Goal: Information Seeking & Learning: Learn about a topic

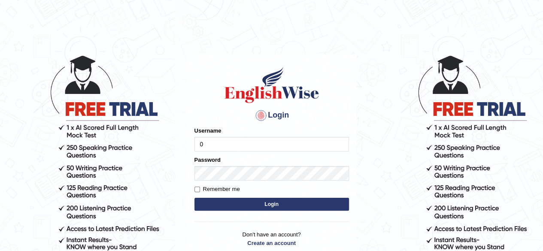
type input "0405144665"
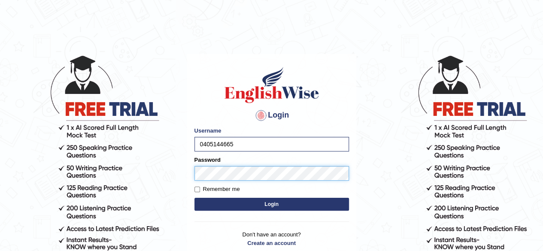
click at [195, 198] on button "Login" at bounding box center [272, 204] width 155 height 13
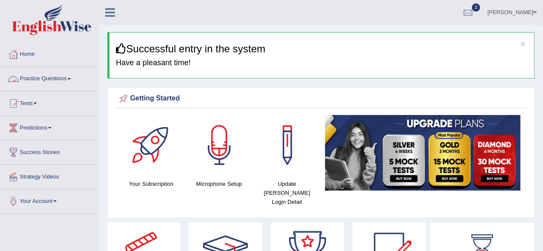
click at [64, 79] on link "Practice Questions" at bounding box center [49, 77] width 98 height 21
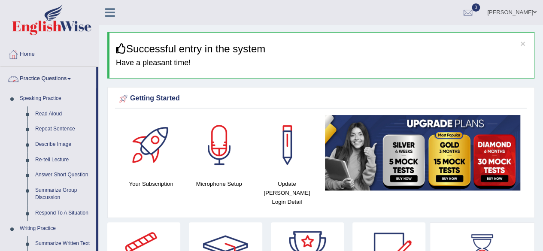
click at [49, 77] on link "Practice Questions" at bounding box center [48, 77] width 96 height 21
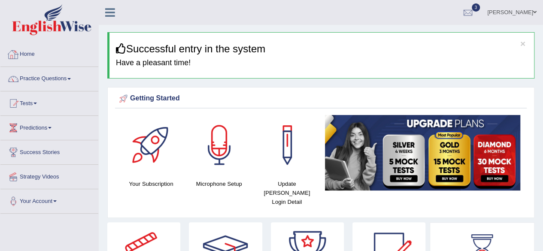
click at [29, 55] on link "Home" at bounding box center [49, 53] width 98 height 21
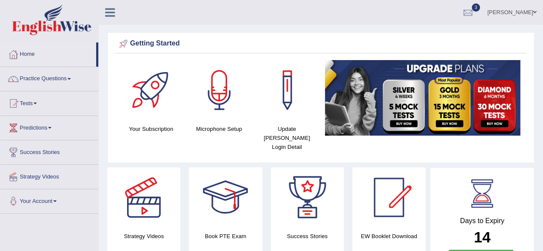
click at [38, 78] on link "Practice Questions" at bounding box center [49, 77] width 98 height 21
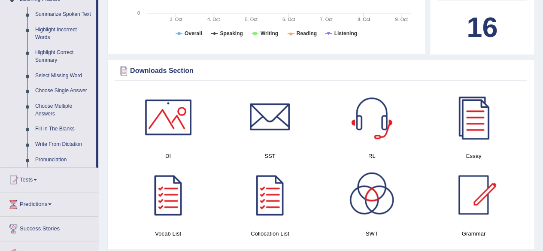
scroll to position [385, 0]
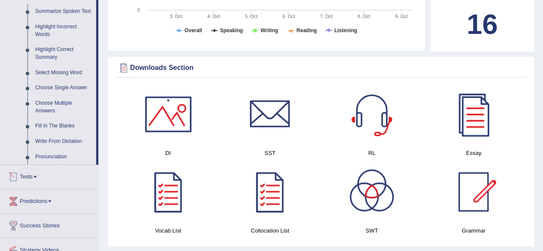
click at [35, 175] on link "Tests" at bounding box center [49, 175] width 98 height 21
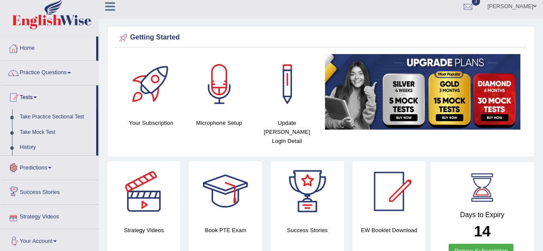
scroll to position [0, 0]
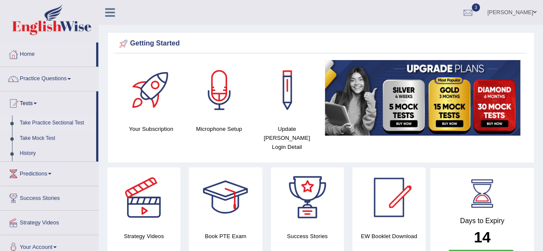
click at [33, 122] on link "Take Practice Sectional Test" at bounding box center [56, 123] width 80 height 15
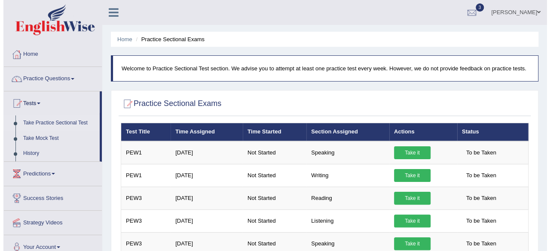
scroll to position [79, 0]
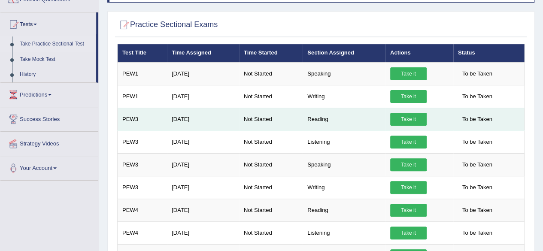
click at [410, 118] on link "Take it" at bounding box center [408, 119] width 37 height 13
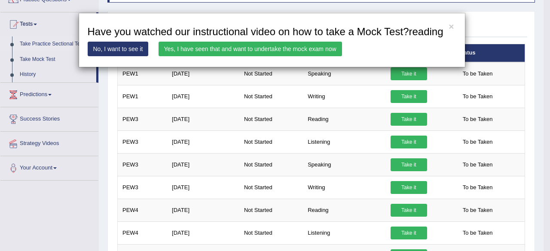
click at [272, 46] on link "Yes, I have seen that and want to undertake the mock exam now" at bounding box center [249, 49] width 183 height 15
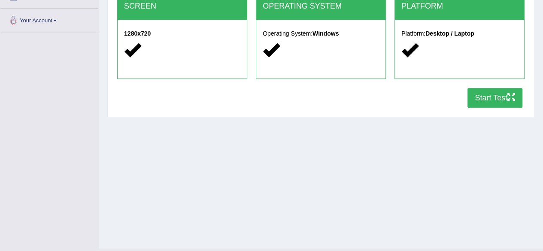
scroll to position [184, 0]
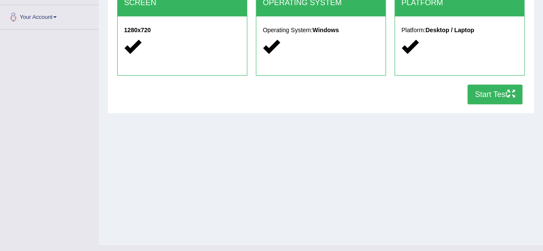
click at [503, 96] on button "Start Test" at bounding box center [495, 95] width 55 height 20
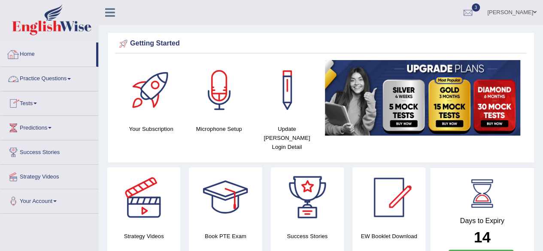
click at [30, 54] on link "Home" at bounding box center [48, 53] width 96 height 21
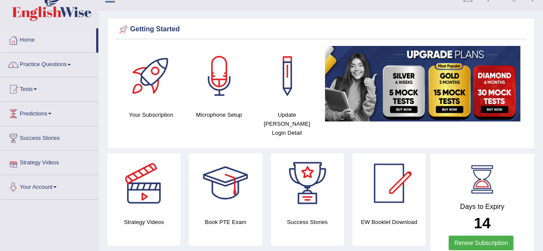
scroll to position [14, 0]
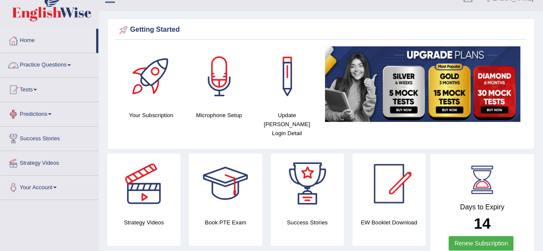
click at [42, 64] on link "Practice Questions" at bounding box center [49, 63] width 98 height 21
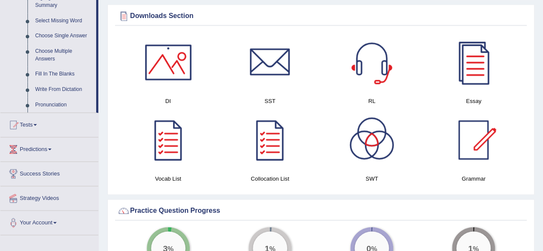
scroll to position [466, 0]
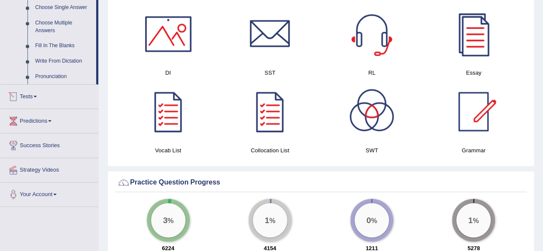
click at [33, 97] on link "Tests" at bounding box center [49, 95] width 98 height 21
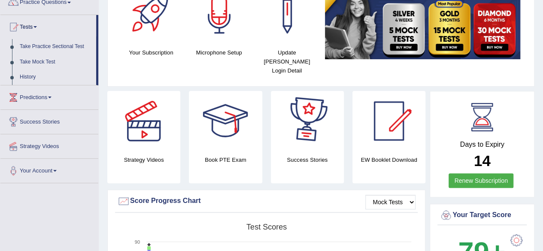
scroll to position [3, 0]
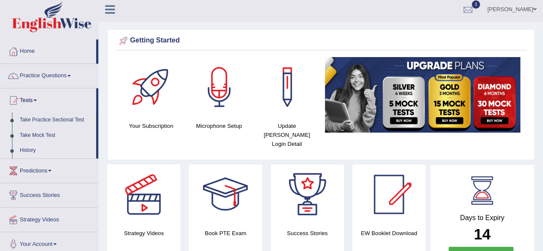
click at [28, 149] on link "History" at bounding box center [56, 150] width 80 height 15
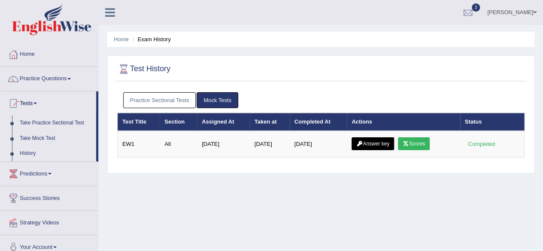
click at [178, 102] on link "Practice Sectional Tests" at bounding box center [159, 100] width 73 height 16
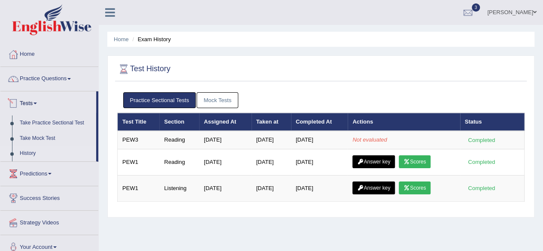
click at [36, 103] on link "Tests" at bounding box center [48, 101] width 96 height 21
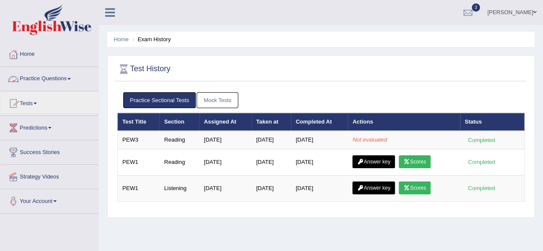
click at [40, 79] on link "Practice Questions" at bounding box center [49, 77] width 98 height 21
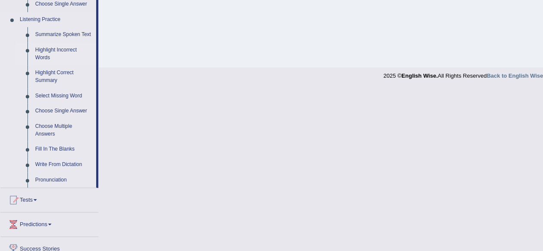
scroll to position [359, 0]
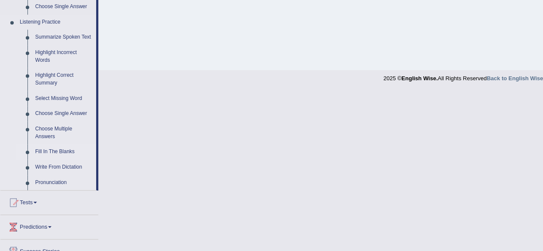
click at [56, 150] on link "Fill In The Blanks" at bounding box center [63, 151] width 65 height 15
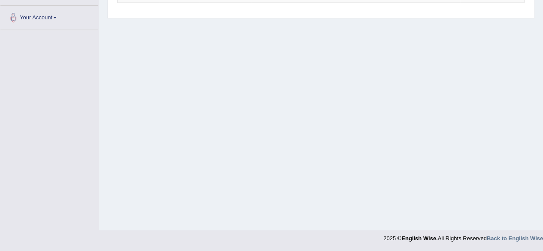
scroll to position [115, 0]
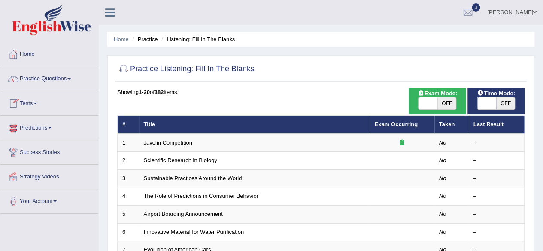
click at [446, 104] on span "OFF" at bounding box center [447, 103] width 19 height 12
checkbox input "true"
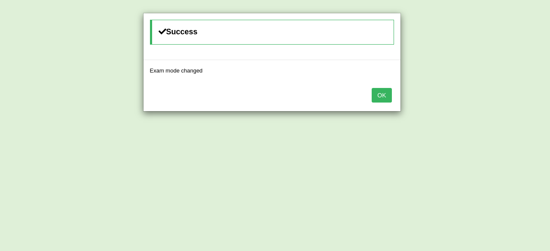
click at [380, 93] on button "OK" at bounding box center [381, 95] width 20 height 15
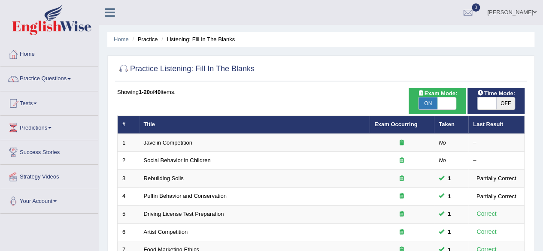
click at [504, 103] on span "OFF" at bounding box center [505, 103] width 19 height 12
checkbox input "true"
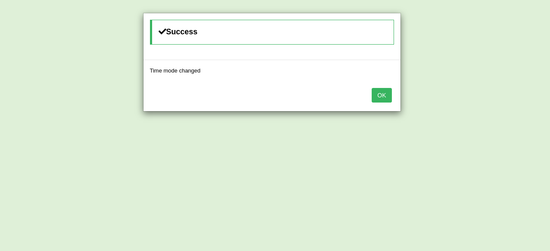
click at [383, 96] on button "OK" at bounding box center [381, 95] width 20 height 15
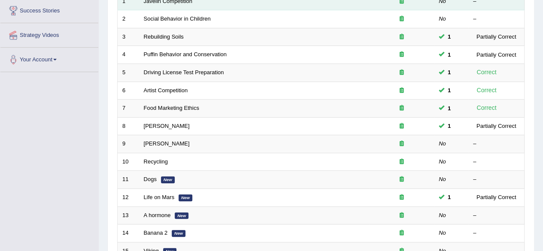
scroll to position [166, 0]
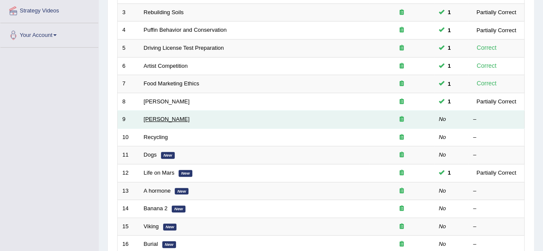
click at [158, 120] on link "Jack Nicholson" at bounding box center [167, 119] width 46 height 6
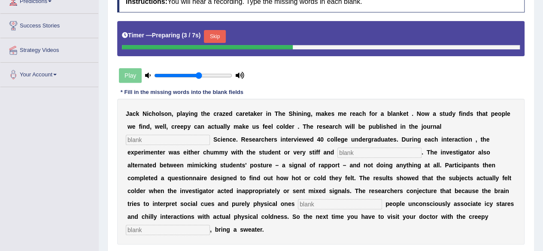
scroll to position [156, 0]
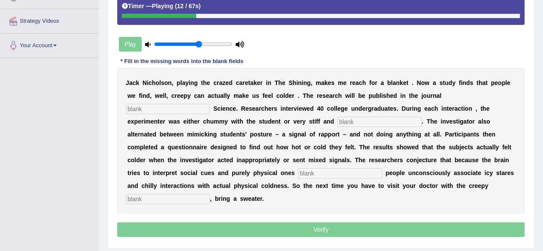
click at [329, 40] on div "Instructions: You will hear a recording. Type the missing words in each blank. …" at bounding box center [321, 100] width 412 height 286
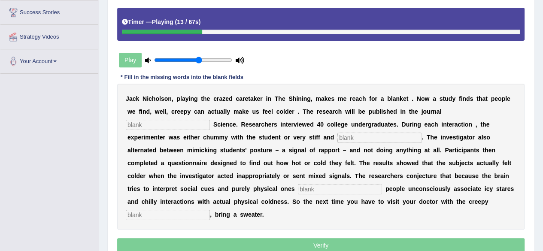
scroll to position [152, 0]
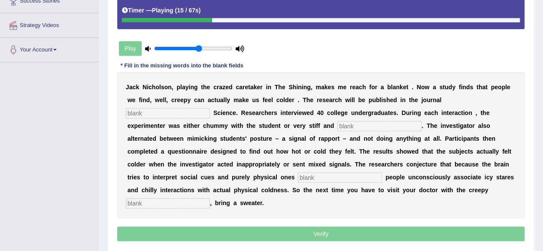
click at [201, 47] on input "range" at bounding box center [193, 48] width 78 height 7
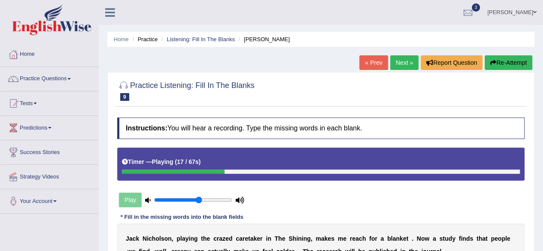
click at [503, 61] on button "Re-Attempt" at bounding box center [509, 62] width 48 height 15
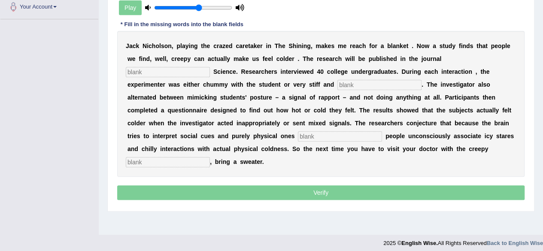
scroll to position [194, 0]
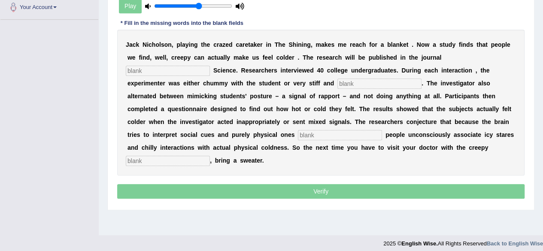
click at [166, 67] on input "text" at bounding box center [168, 71] width 84 height 10
type input "psychological"
click at [360, 79] on input "text" at bounding box center [380, 84] width 84 height 10
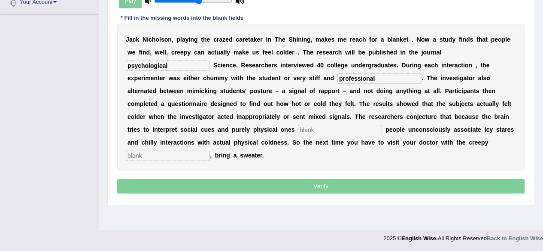
type input "professional"
click at [332, 131] on input "text" at bounding box center [340, 130] width 84 height 10
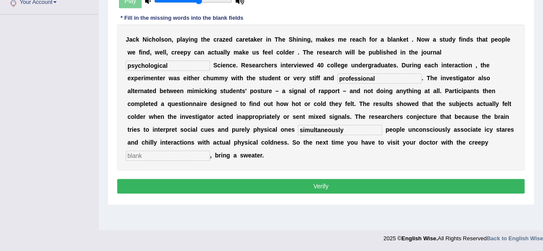
type input "simultaneously"
click at [161, 157] on input "text" at bounding box center [168, 156] width 84 height 10
type input "receptionist"
click at [288, 184] on button "Verify" at bounding box center [321, 186] width 408 height 15
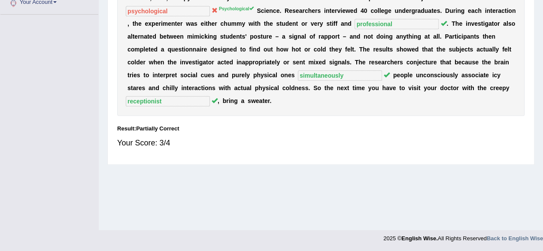
scroll to position [0, 0]
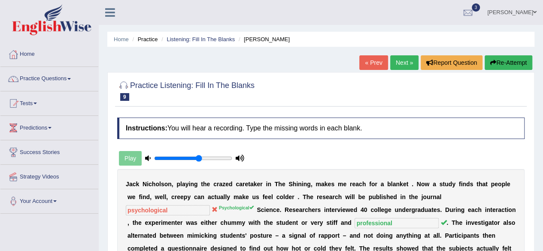
click at [401, 64] on link "Next »" at bounding box center [404, 62] width 28 height 15
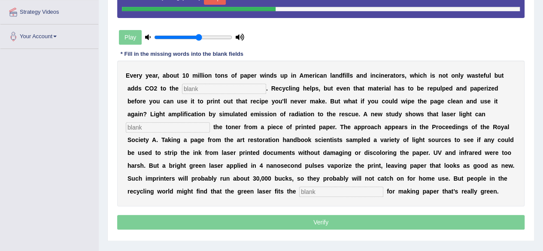
scroll to position [174, 0]
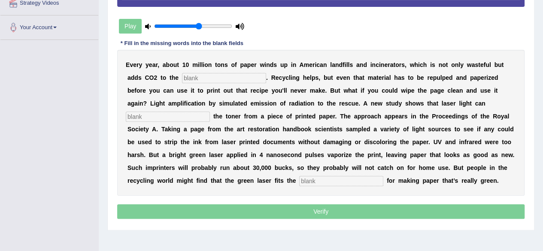
click at [228, 76] on input "text" at bounding box center [224, 78] width 84 height 10
type input "atmosphere"
click at [189, 116] on input "text" at bounding box center [168, 117] width 84 height 10
type input "erase"
click at [322, 178] on input "text" at bounding box center [341, 181] width 84 height 10
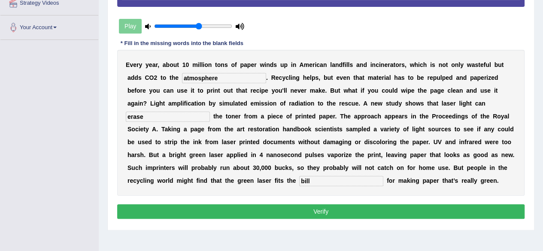
type input "bill"
click at [319, 213] on button "Verify" at bounding box center [321, 211] width 408 height 15
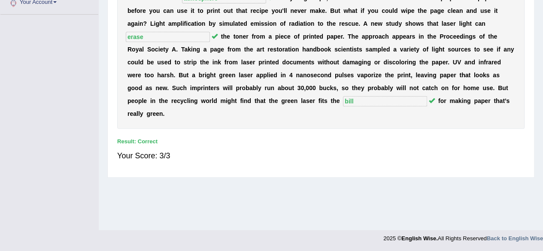
scroll to position [0, 0]
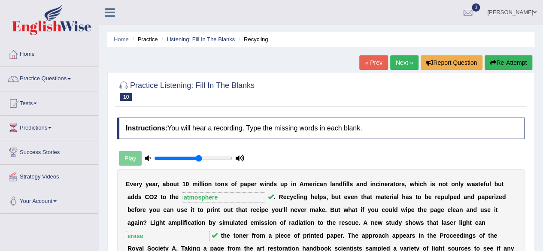
click at [404, 61] on link "Next »" at bounding box center [404, 62] width 28 height 15
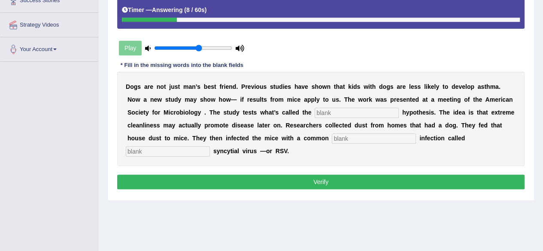
click at [182, 151] on input "text" at bounding box center [168, 151] width 84 height 10
type input "respitory"
click at [350, 138] on input "text" at bounding box center [374, 139] width 84 height 10
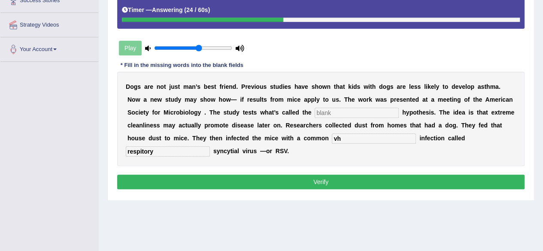
type input "v"
type input "childhood"
click at [342, 116] on input "text" at bounding box center [357, 113] width 84 height 10
type input "hygiene"
click at [293, 178] on button "Verify" at bounding box center [321, 182] width 408 height 15
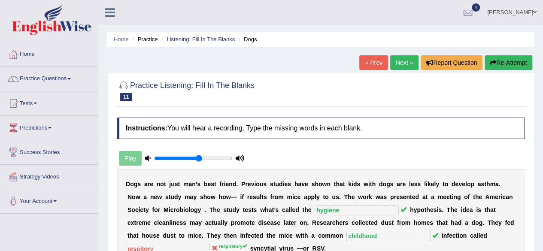
click at [404, 63] on link "Next »" at bounding box center [404, 62] width 28 height 15
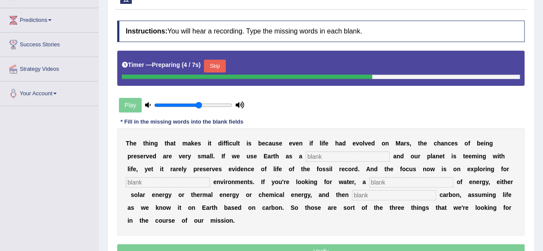
scroll to position [164, 0]
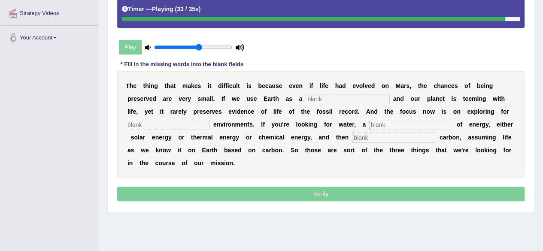
click at [180, 123] on input "text" at bounding box center [168, 125] width 84 height 10
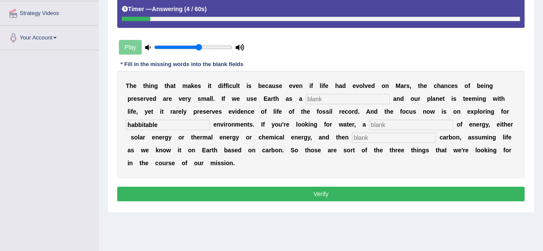
type input "habbitable"
click at [319, 97] on input "text" at bounding box center [348, 99] width 84 height 10
type input "reference"
click at [384, 126] on input "text" at bounding box center [411, 125] width 84 height 10
type input "source"
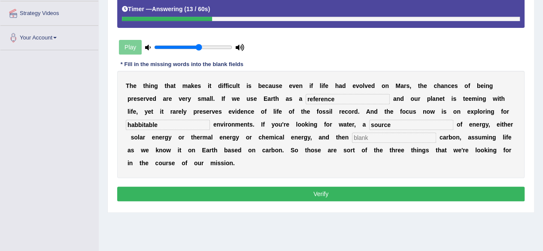
click at [365, 134] on input "text" at bounding box center [394, 138] width 84 height 10
type input "organic"
click at [301, 191] on button "Verify" at bounding box center [321, 194] width 408 height 15
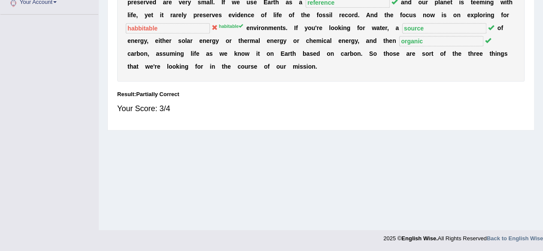
scroll to position [0, 0]
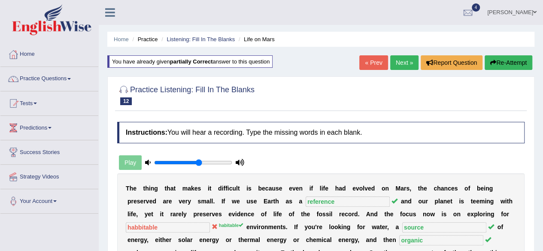
click at [402, 64] on link "Next »" at bounding box center [404, 62] width 28 height 15
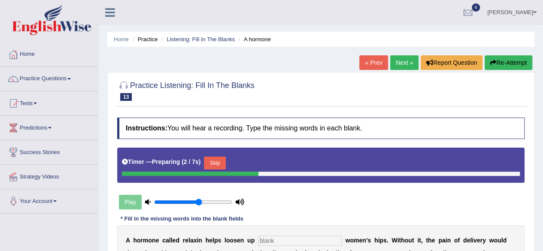
scroll to position [140, 0]
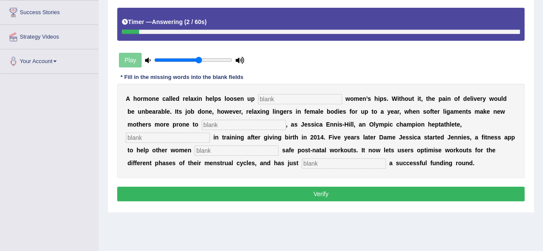
click at [329, 166] on input "text" at bounding box center [344, 163] width 84 height 10
type input "concluded"
click at [226, 150] on input "text" at bounding box center [237, 151] width 84 height 10
type input "perform"
click at [172, 134] on input "text" at bounding box center [168, 138] width 84 height 10
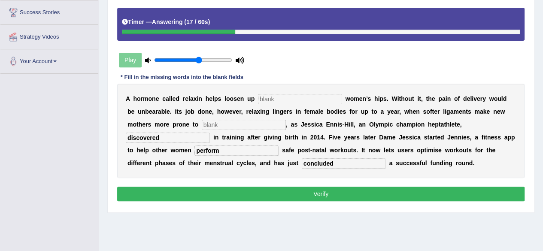
type input "discovered"
click at [212, 122] on input "text" at bounding box center [244, 125] width 84 height 10
type input "injury"
click at [278, 97] on input "text" at bounding box center [300, 99] width 84 height 10
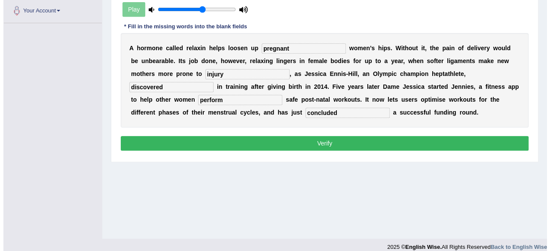
scroll to position [192, 0]
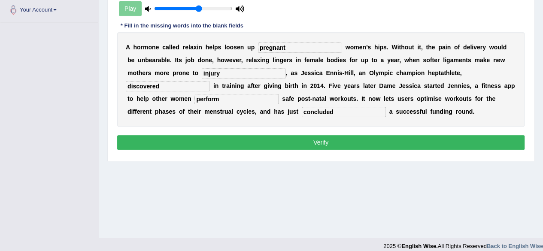
type input "pregnant"
click at [314, 140] on button "Verify" at bounding box center [321, 142] width 408 height 15
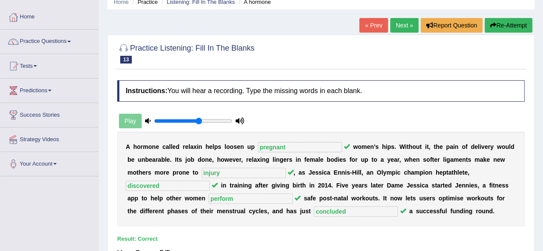
scroll to position [36, 0]
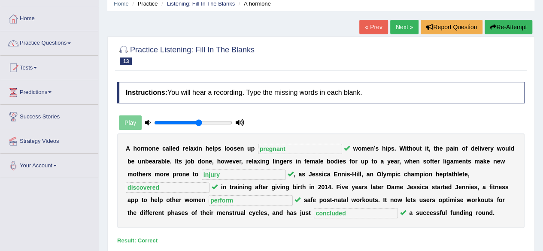
click at [404, 26] on link "Next »" at bounding box center [404, 27] width 28 height 15
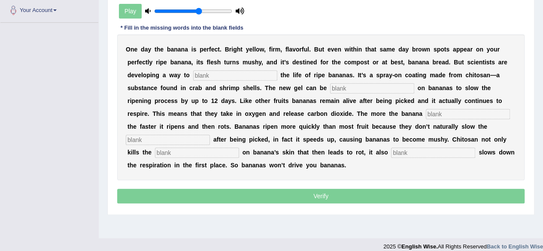
scroll to position [192, 0]
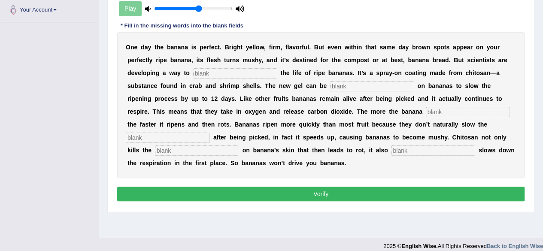
click at [197, 150] on input "text" at bounding box center [197, 151] width 84 height 10
type input "bacteria"
click at [423, 147] on input "text" at bounding box center [433, 151] width 84 height 10
type input "significantly"
click at [174, 137] on input "text" at bounding box center [168, 138] width 84 height 10
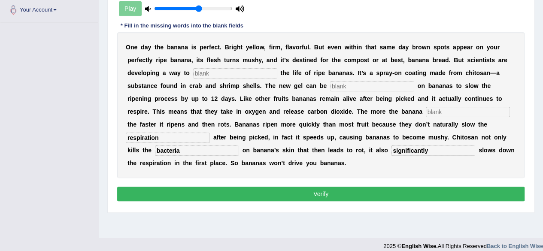
type input "respiration"
click at [442, 110] on input "text" at bounding box center [468, 112] width 84 height 10
type input "breathes"
click at [353, 85] on input "text" at bounding box center [372, 86] width 84 height 10
type input "sprayed"
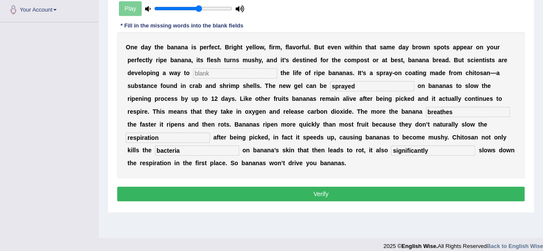
click at [224, 71] on input "text" at bounding box center [235, 73] width 84 height 10
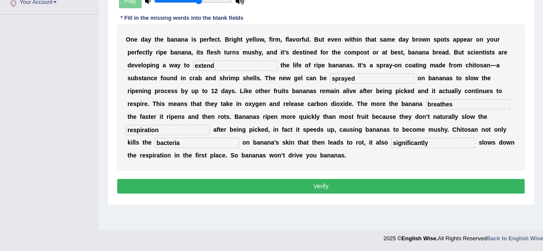
type input "extend"
click at [326, 185] on button "Verify" at bounding box center [321, 186] width 408 height 15
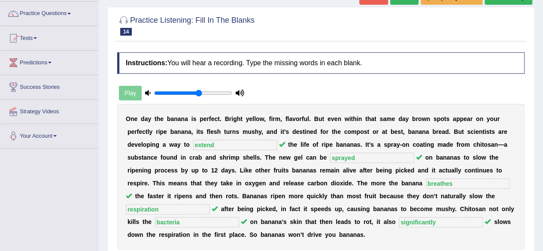
scroll to position [0, 0]
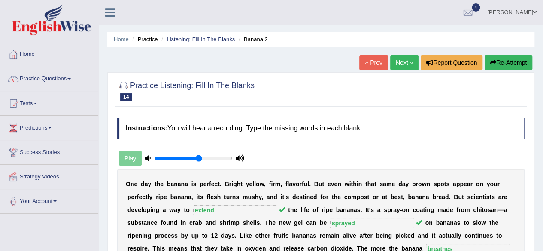
click at [402, 64] on link "Next »" at bounding box center [404, 62] width 28 height 15
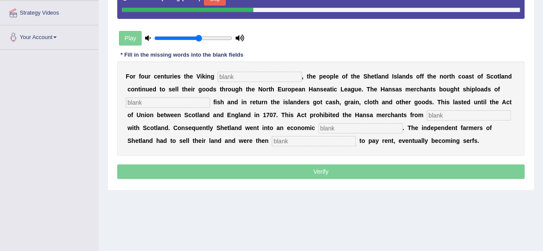
scroll to position [146, 0]
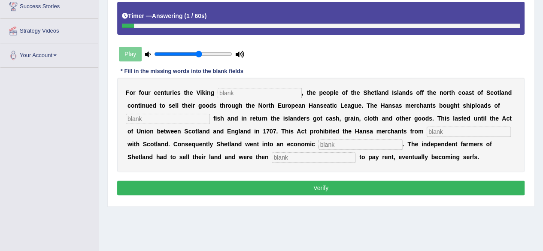
click at [301, 156] on input "text" at bounding box center [314, 157] width 84 height 10
type input "obligated"
click at [336, 142] on input "text" at bounding box center [361, 145] width 84 height 10
type input "depression"
click at [437, 132] on input "text" at bounding box center [469, 132] width 84 height 10
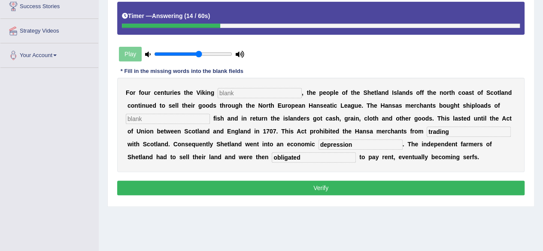
type input "trading"
click at [170, 119] on input "text" at bounding box center [168, 119] width 84 height 10
type input "salted"
click at [228, 92] on input "text" at bounding box center [260, 93] width 84 height 10
type input "declined"
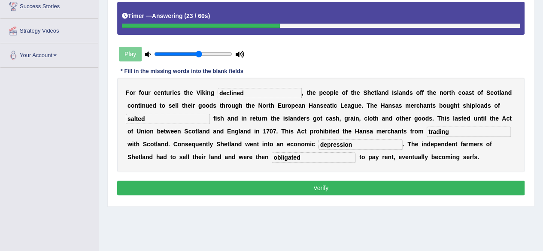
click at [352, 187] on button "Verify" at bounding box center [321, 188] width 408 height 15
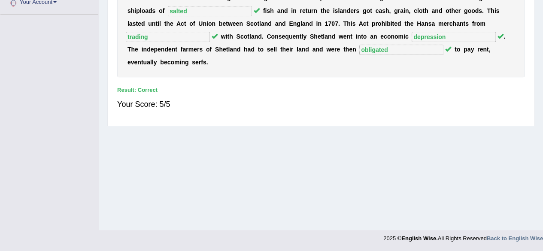
scroll to position [0, 0]
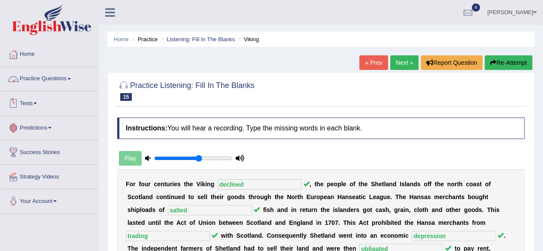
click at [60, 78] on link "Practice Questions" at bounding box center [49, 77] width 98 height 21
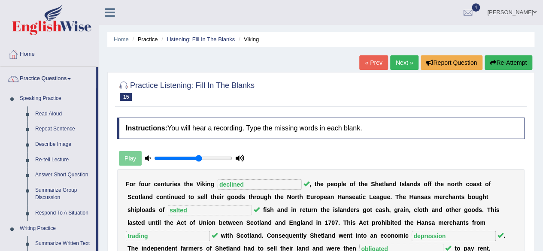
click at [60, 78] on link "Practice Questions" at bounding box center [48, 77] width 96 height 21
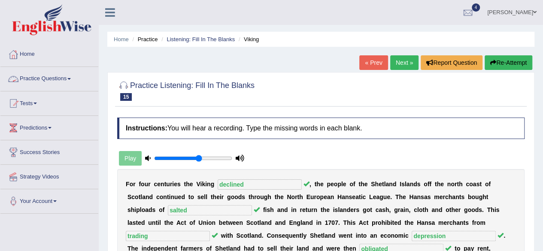
click at [57, 76] on link "Practice Questions" at bounding box center [49, 77] width 98 height 21
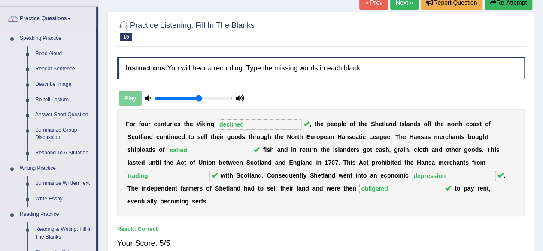
scroll to position [30, 0]
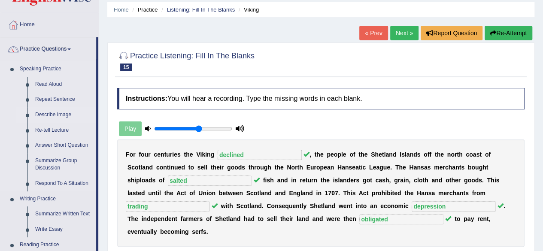
click at [60, 114] on link "Describe Image" at bounding box center [63, 114] width 65 height 15
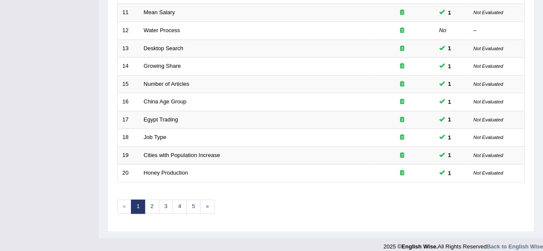
scroll to position [308, 0]
click at [166, 205] on link "3" at bounding box center [166, 208] width 14 height 14
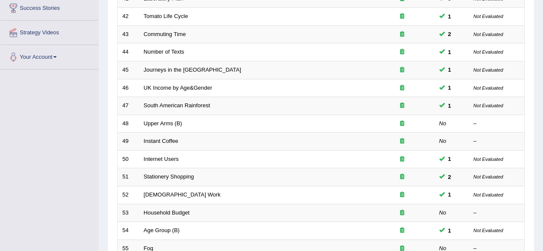
scroll to position [281, 0]
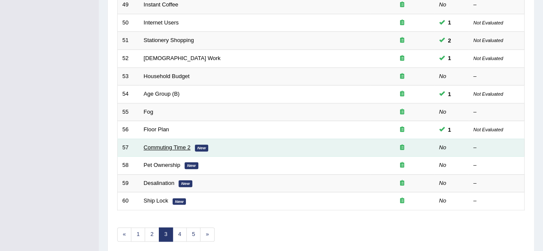
click at [164, 145] on link "Commuting Time 2" at bounding box center [167, 147] width 47 height 6
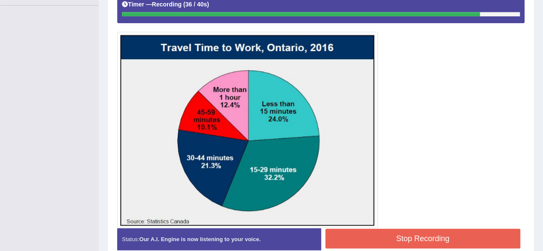
scroll to position [249, 0]
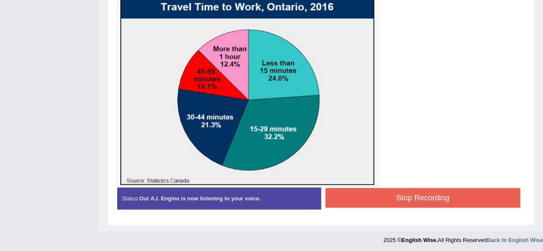
click at [411, 192] on button "Stop Recording" at bounding box center [423, 198] width 195 height 20
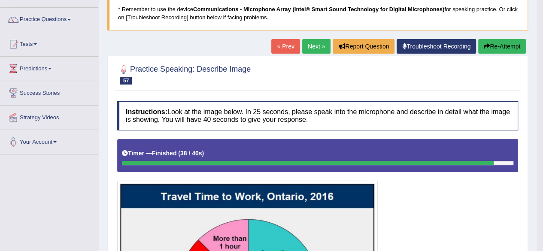
scroll to position [57, 0]
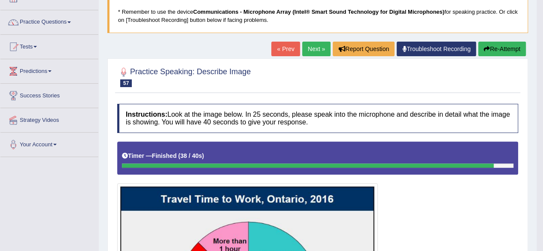
click at [314, 47] on link "Next »" at bounding box center [316, 49] width 28 height 15
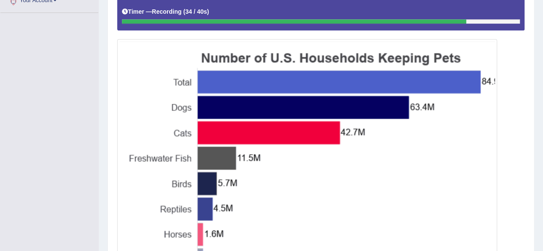
scroll to position [318, 0]
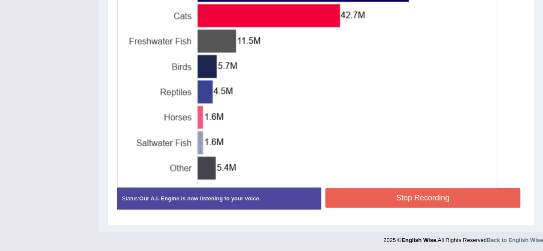
click at [416, 198] on button "Stop Recording" at bounding box center [423, 198] width 195 height 20
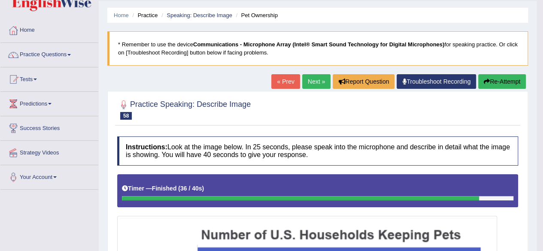
scroll to position [0, 0]
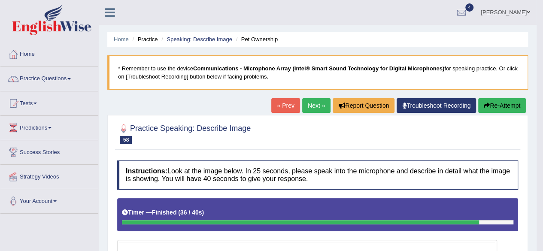
click at [317, 104] on link "Next »" at bounding box center [316, 105] width 28 height 15
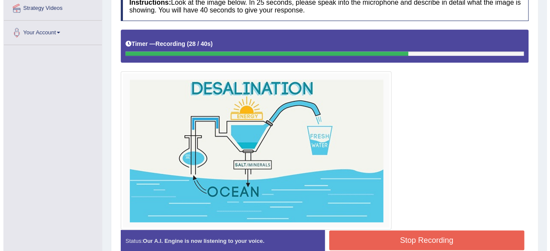
scroll to position [211, 0]
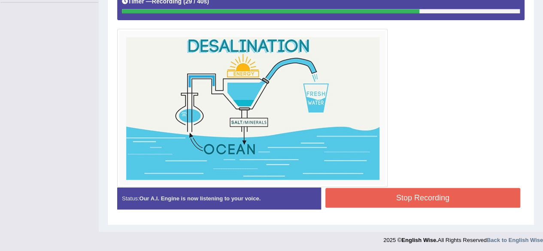
click at [406, 197] on button "Stop Recording" at bounding box center [423, 198] width 195 height 20
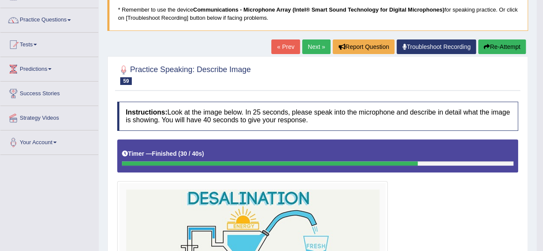
scroll to position [58, 0]
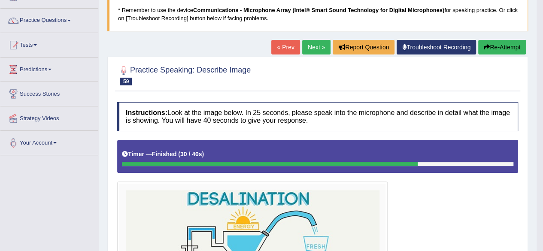
click at [318, 50] on link "Next »" at bounding box center [316, 47] width 28 height 15
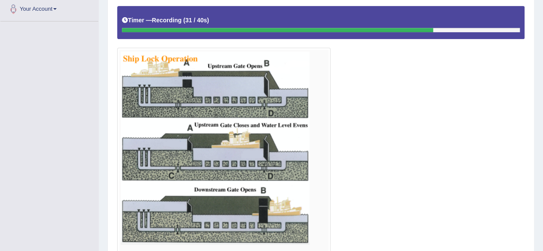
scroll to position [259, 0]
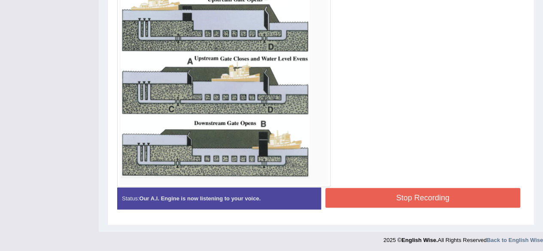
click at [394, 194] on button "Stop Recording" at bounding box center [423, 198] width 195 height 20
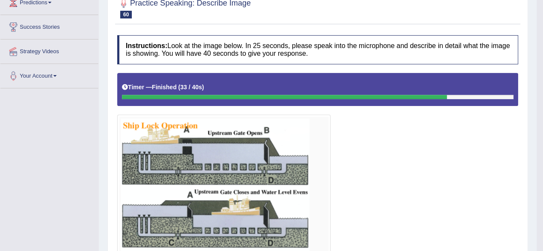
scroll to position [0, 0]
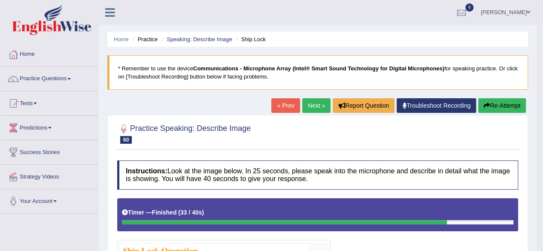
click at [310, 104] on link "Next »" at bounding box center [316, 105] width 28 height 15
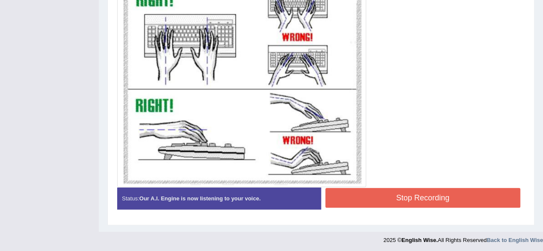
scroll to position [281, 0]
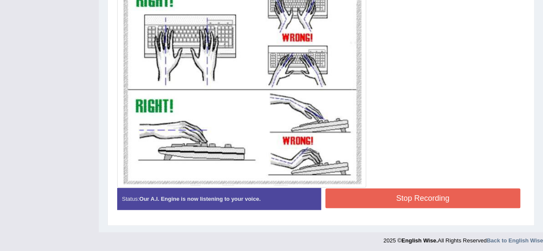
click at [415, 193] on button "Stop Recording" at bounding box center [423, 199] width 195 height 20
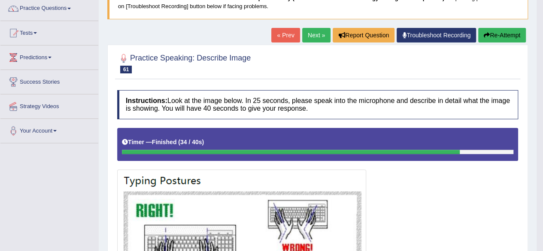
scroll to position [0, 0]
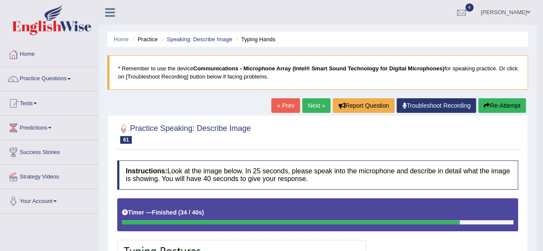
click at [309, 104] on link "Next »" at bounding box center [316, 105] width 28 height 15
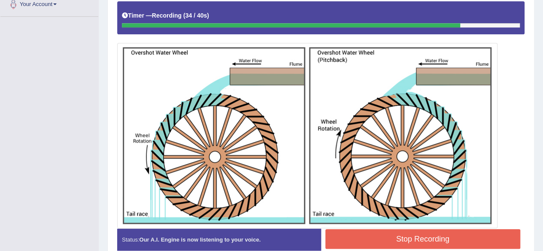
scroll to position [238, 0]
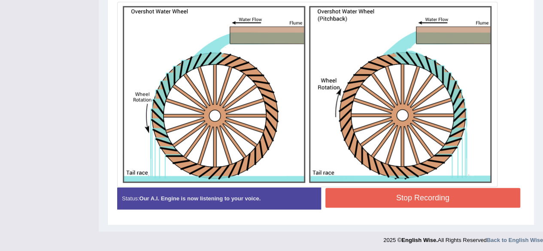
click at [446, 203] on button "Stop Recording" at bounding box center [423, 198] width 195 height 20
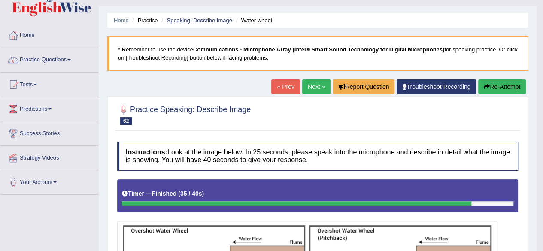
scroll to position [18, 0]
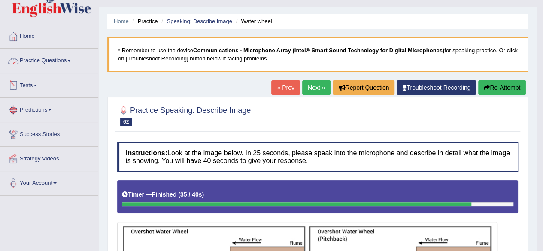
click at [49, 60] on link "Practice Questions" at bounding box center [49, 59] width 98 height 21
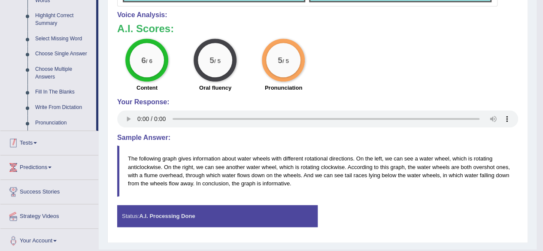
scroll to position [436, 0]
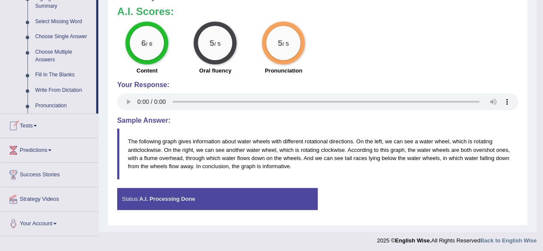
click at [30, 122] on link "Tests" at bounding box center [49, 124] width 98 height 21
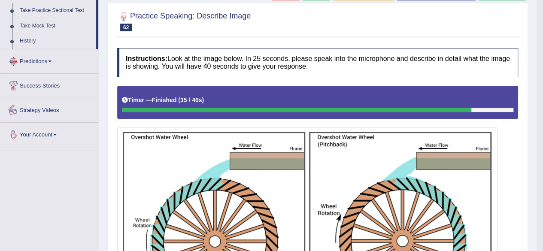
scroll to position [111, 0]
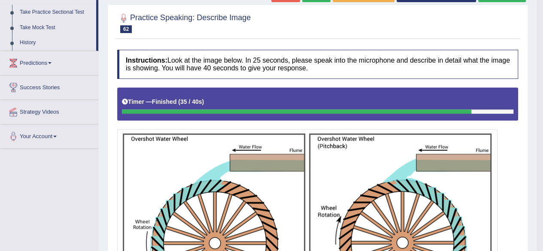
click at [50, 12] on link "Take Practice Sectional Test" at bounding box center [56, 12] width 80 height 15
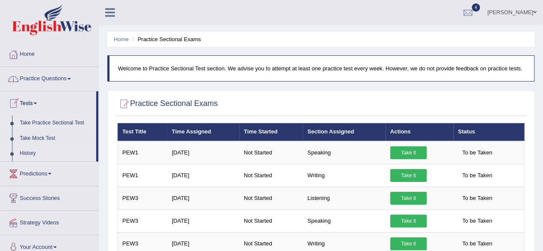
click at [32, 154] on link "History" at bounding box center [56, 153] width 80 height 15
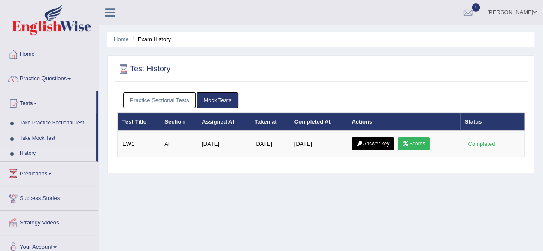
click at [166, 102] on link "Practice Sectional Tests" at bounding box center [159, 100] width 73 height 16
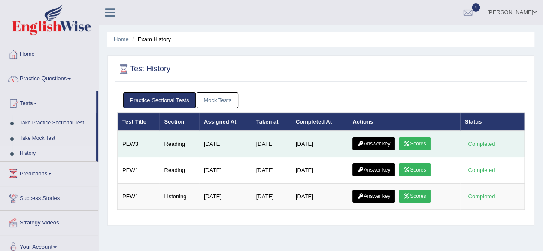
click at [423, 143] on link "Scores" at bounding box center [415, 143] width 32 height 13
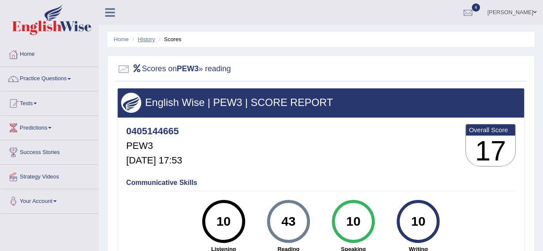
click at [143, 40] on link "History" at bounding box center [146, 39] width 17 height 6
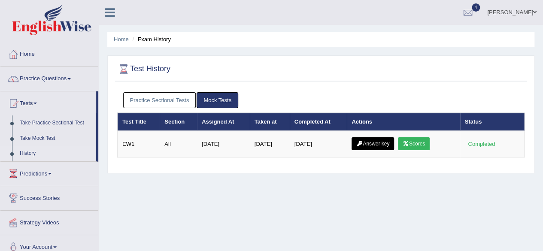
click at [174, 102] on link "Practice Sectional Tests" at bounding box center [159, 100] width 73 height 16
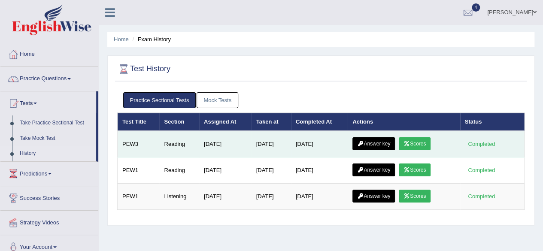
click at [380, 145] on link "Answer key" at bounding box center [374, 143] width 43 height 13
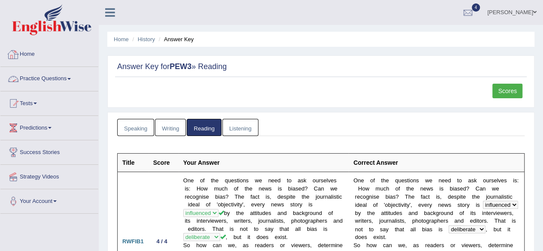
click at [30, 52] on link "Home" at bounding box center [49, 53] width 98 height 21
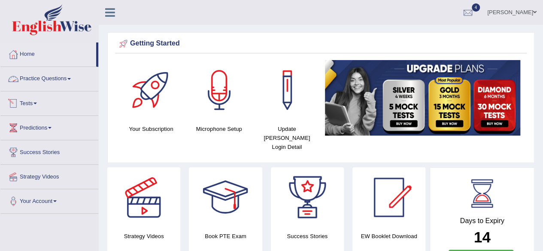
click at [54, 79] on link "Practice Questions" at bounding box center [49, 77] width 98 height 21
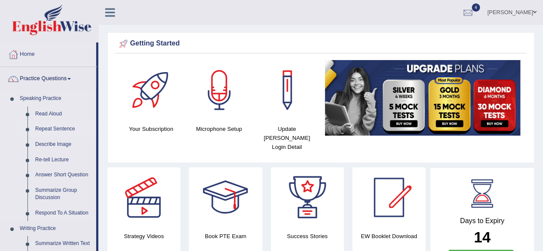
scroll to position [23, 0]
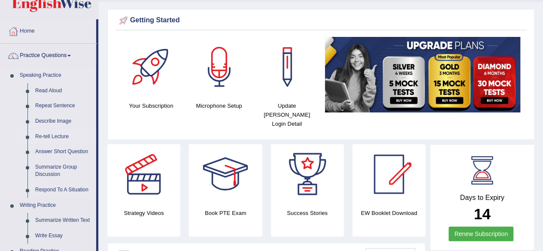
click at [50, 135] on link "Re-tell Lecture" at bounding box center [63, 136] width 65 height 15
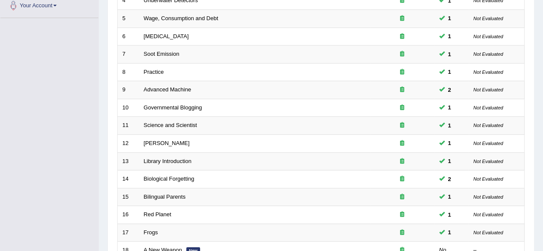
scroll to position [313, 0]
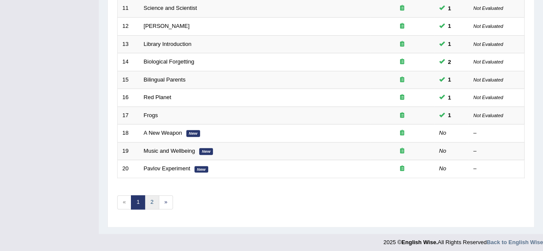
click at [155, 196] on link "2" at bounding box center [152, 202] width 14 height 14
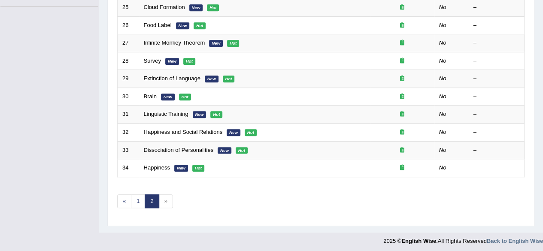
scroll to position [207, 0]
click at [136, 200] on link "1" at bounding box center [138, 202] width 14 height 14
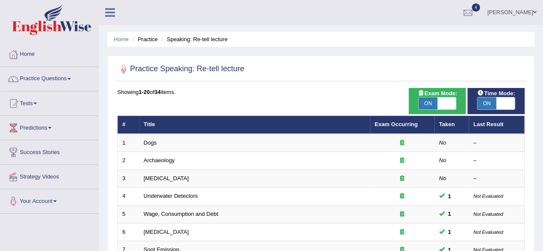
click at [53, 77] on link "Practice Questions" at bounding box center [49, 77] width 98 height 21
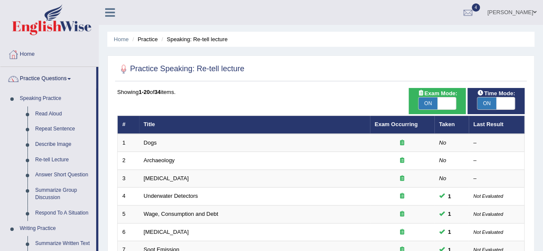
click at [53, 77] on link "Practice Questions" at bounding box center [48, 77] width 96 height 21
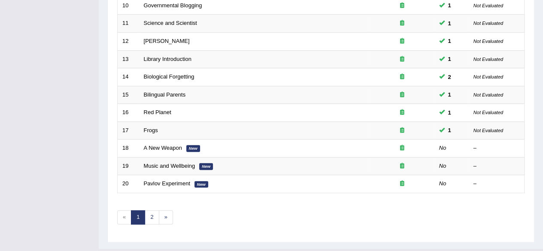
scroll to position [308, 0]
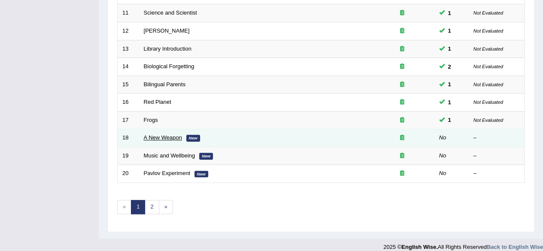
click at [157, 136] on link "A New Weapon" at bounding box center [163, 137] width 38 height 6
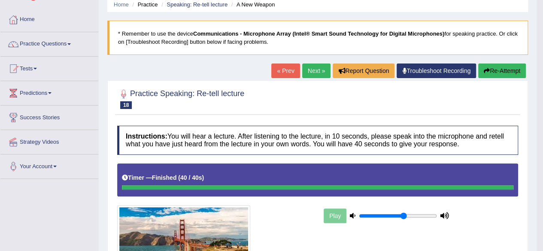
scroll to position [34, 0]
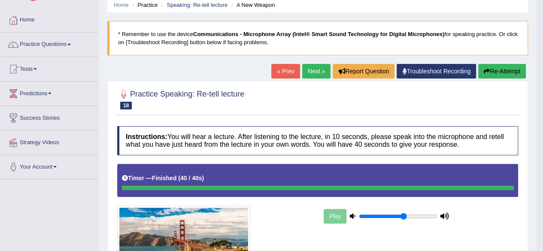
click at [315, 70] on link "Next »" at bounding box center [316, 71] width 28 height 15
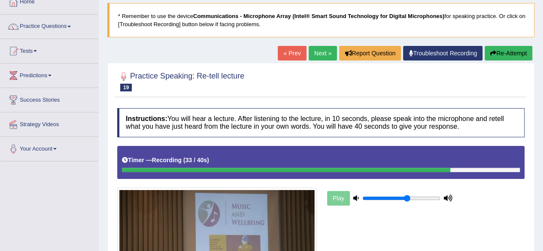
scroll to position [199, 0]
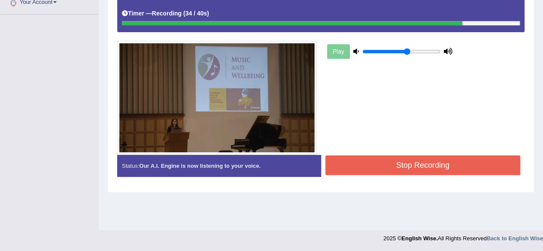
click at [408, 161] on button "Stop Recording" at bounding box center [423, 165] width 195 height 20
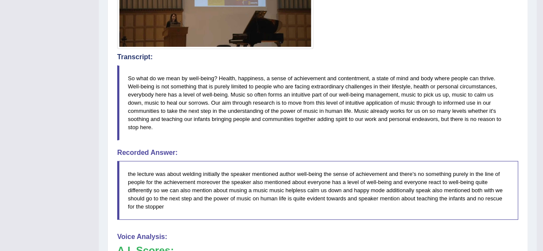
scroll to position [0, 0]
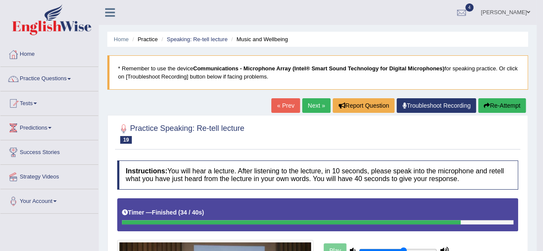
click at [25, 55] on link "Home" at bounding box center [49, 53] width 98 height 21
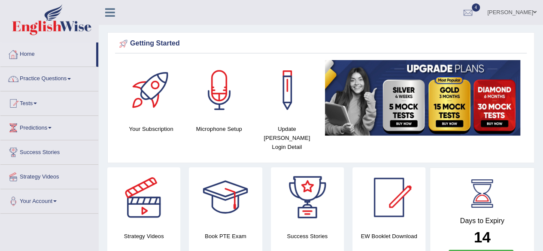
click at [43, 77] on link "Practice Questions" at bounding box center [49, 77] width 98 height 21
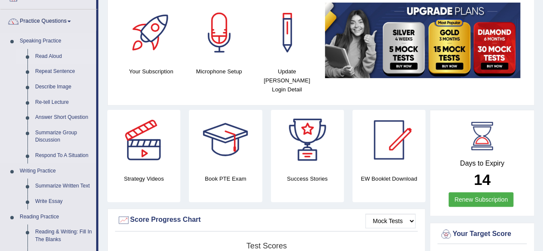
scroll to position [58, 0]
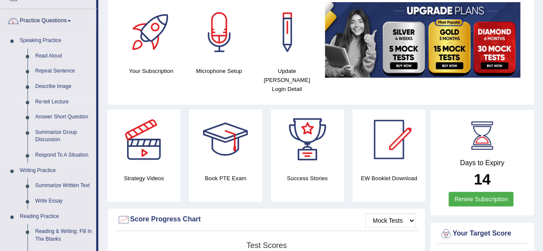
click at [52, 101] on link "Re-tell Lecture" at bounding box center [63, 101] width 65 height 15
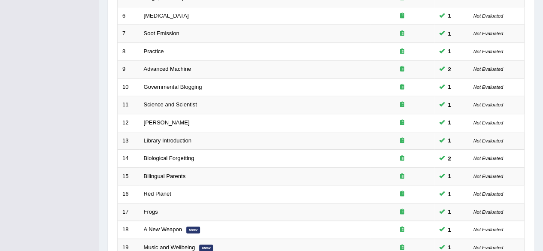
scroll to position [313, 0]
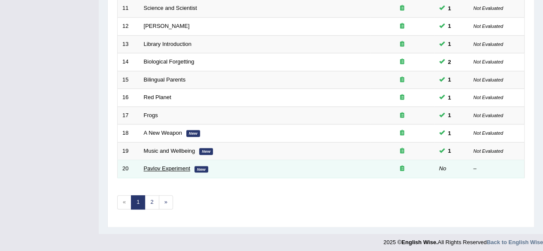
click at [174, 166] on link "Pavlov Experiment" at bounding box center [167, 168] width 46 height 6
click at [166, 165] on link "Pavlov Experiment" at bounding box center [167, 168] width 46 height 6
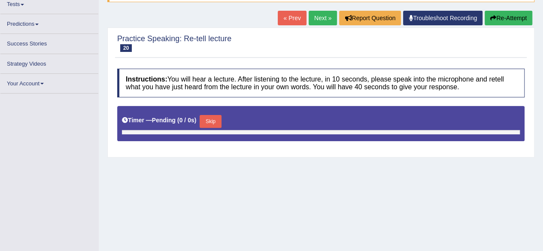
scroll to position [89, 0]
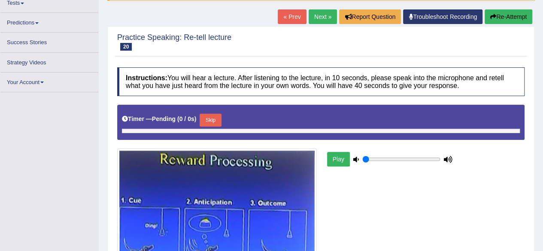
type input "0.6"
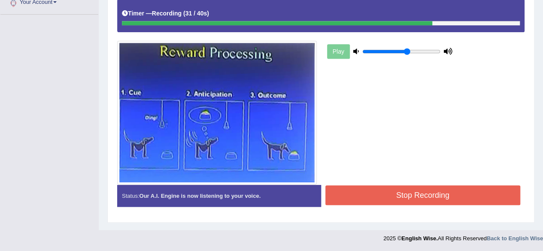
scroll to position [198, 0]
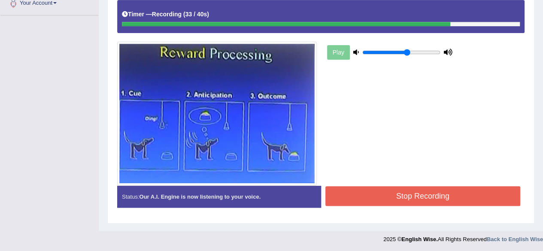
click at [445, 193] on button "Stop Recording" at bounding box center [423, 196] width 195 height 20
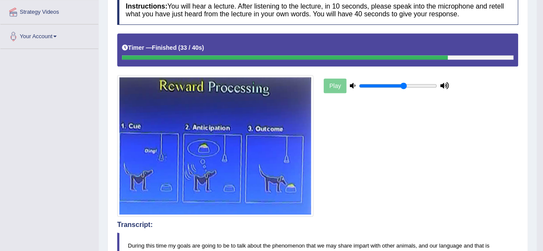
scroll to position [77, 0]
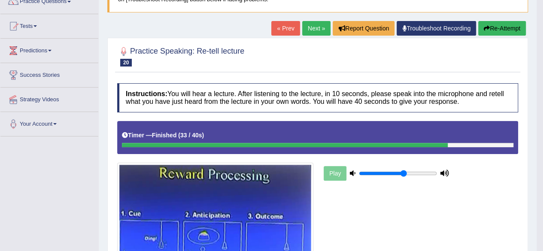
click at [313, 26] on link "Next »" at bounding box center [316, 28] width 28 height 15
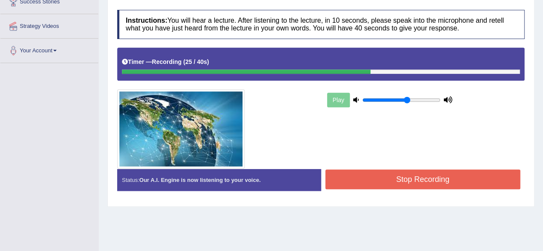
scroll to position [199, 0]
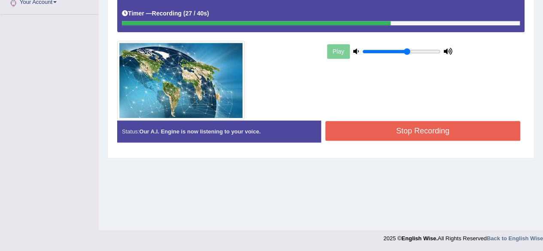
click at [411, 131] on button "Stop Recording" at bounding box center [423, 131] width 195 height 20
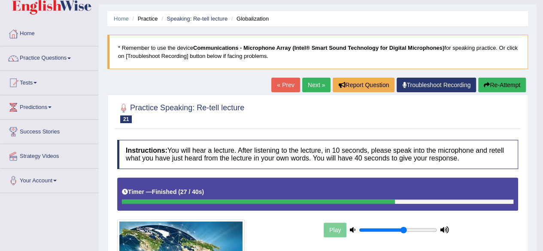
scroll to position [0, 0]
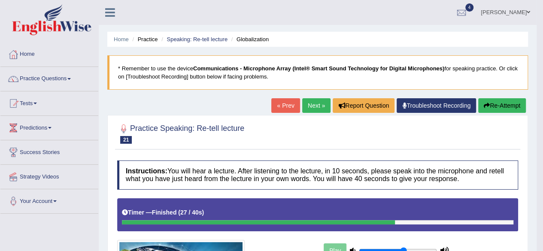
click at [499, 108] on button "Re-Attempt" at bounding box center [502, 105] width 48 height 15
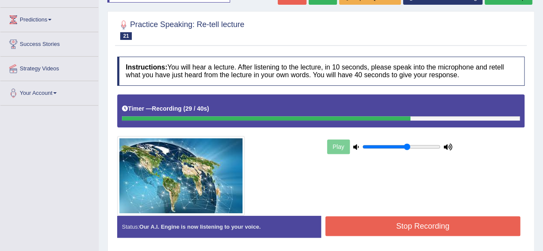
scroll to position [199, 0]
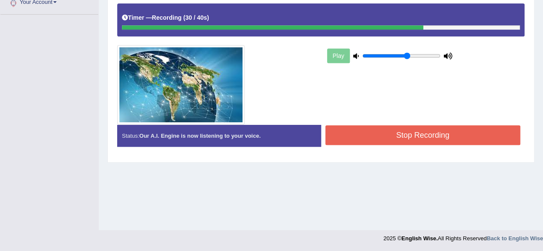
click at [433, 129] on button "Stop Recording" at bounding box center [423, 135] width 195 height 20
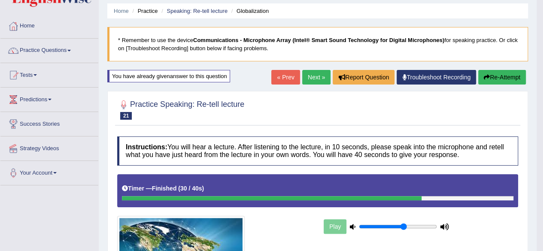
scroll to position [0, 0]
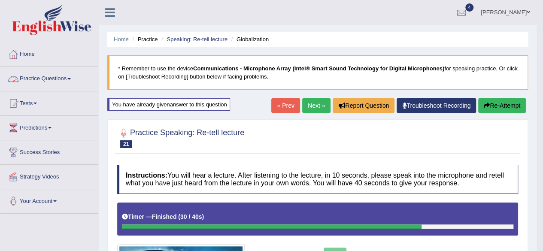
click at [37, 78] on link "Practice Questions" at bounding box center [49, 77] width 98 height 21
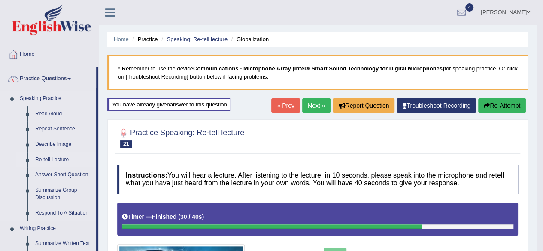
scroll to position [42, 0]
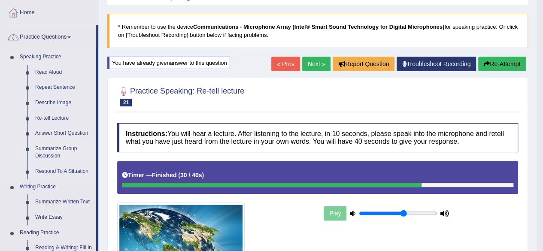
click at [56, 147] on link "Summarize Group Discussion" at bounding box center [63, 152] width 65 height 23
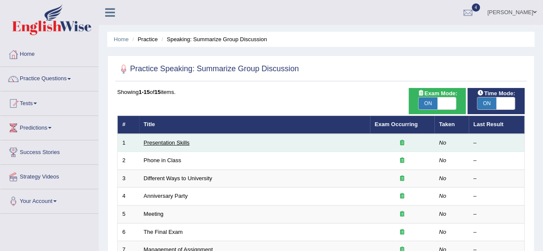
click at [174, 142] on link "Presentation Skills" at bounding box center [167, 143] width 46 height 6
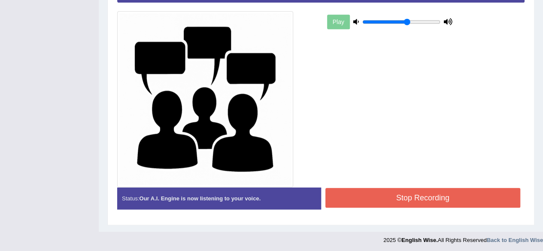
scroll to position [228, 0]
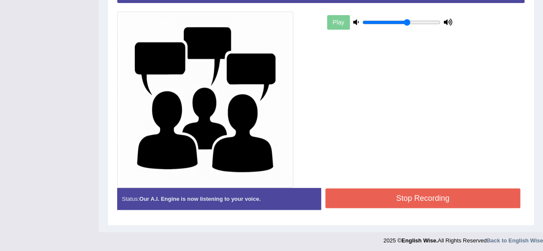
click at [403, 197] on button "Stop Recording" at bounding box center [423, 199] width 195 height 20
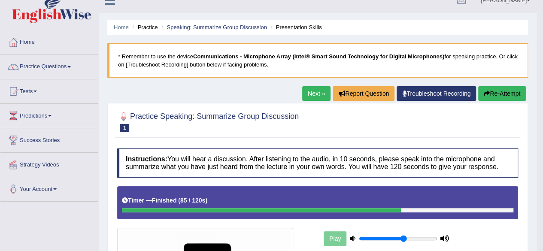
scroll to position [0, 0]
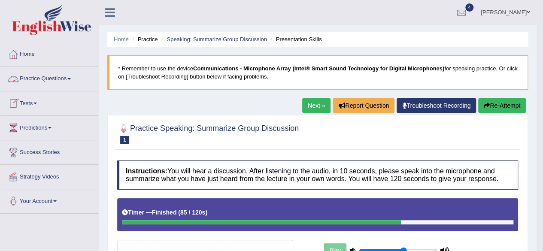
click at [30, 102] on link "Tests" at bounding box center [49, 101] width 98 height 21
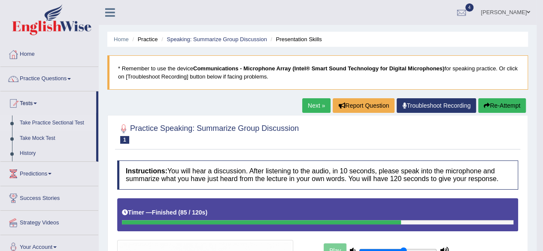
click at [43, 122] on link "Take Practice Sectional Test" at bounding box center [56, 123] width 80 height 15
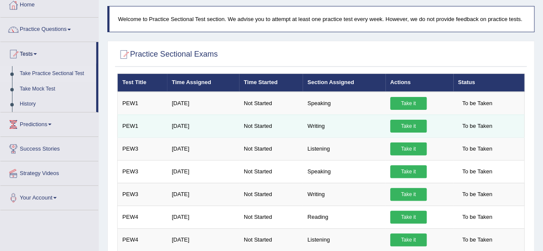
click at [414, 126] on link "Take it" at bounding box center [408, 126] width 37 height 13
